Goal: Browse casually

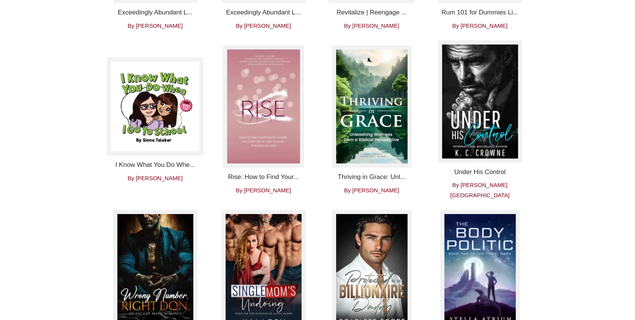
scroll to position [720, 0]
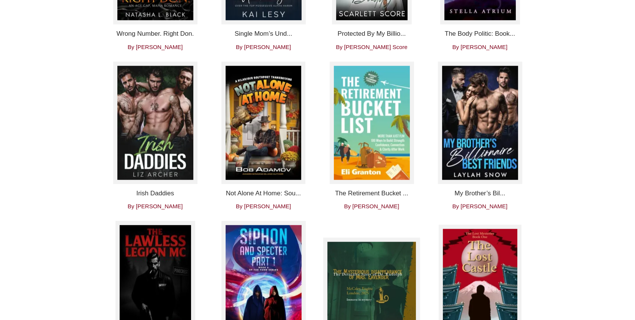
drag, startPoint x: 0, startPoint y: 0, endPoint x: 627, endPoint y: 97, distance: 634.6
click at [627, 97] on div "Popular Book Deals Exceedingly Abundant L... By Fran Rogers Exceedingly Abundan…" at bounding box center [317, 290] width 635 height 1506
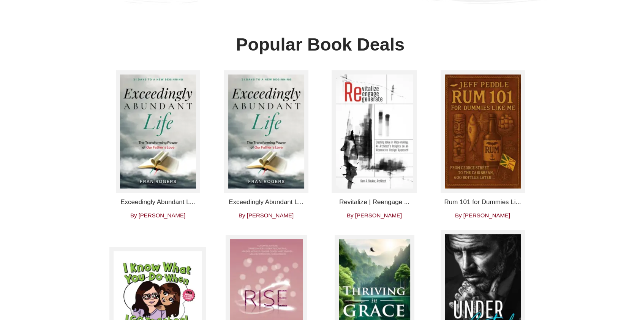
scroll to position [58, 0]
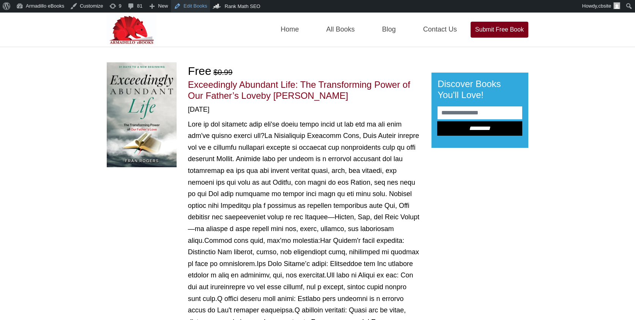
click at [199, 8] on link "Edit Books" at bounding box center [190, 6] width 39 height 12
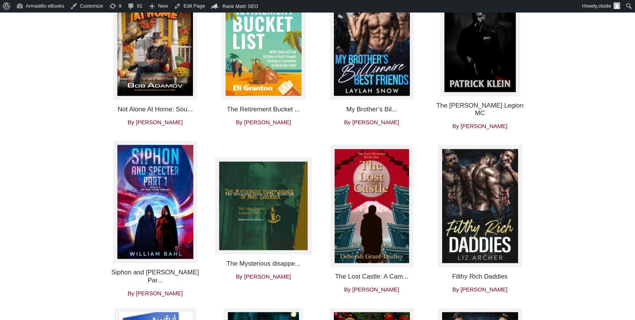
scroll to position [704, 0]
